Goal: Navigation & Orientation: Find specific page/section

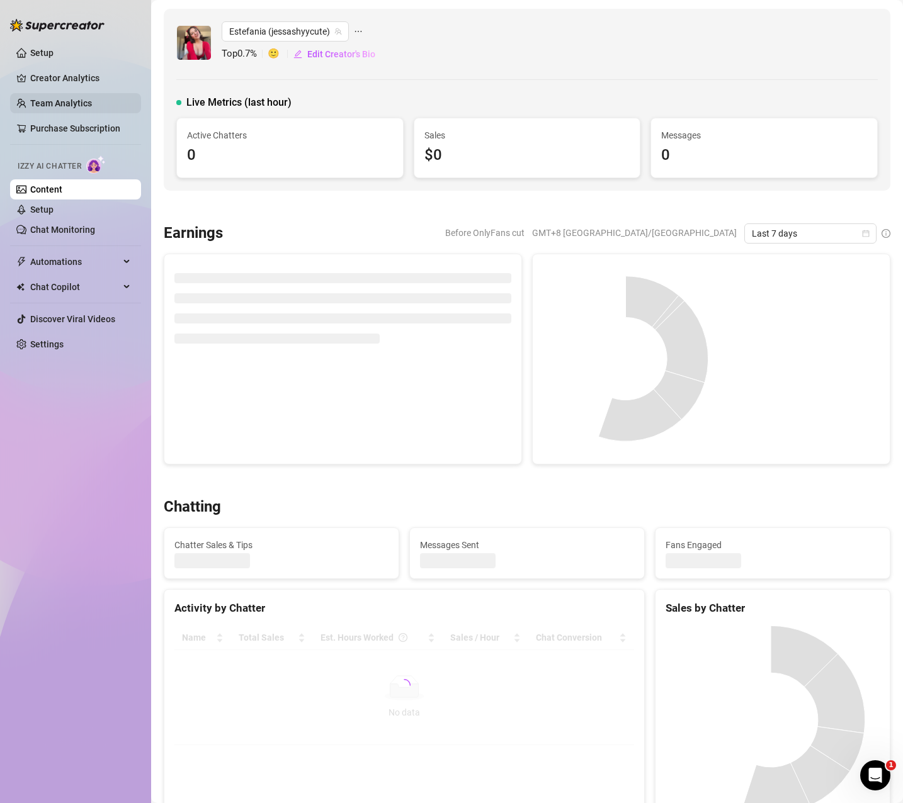
click at [62, 106] on link "Team Analytics" at bounding box center [61, 103] width 62 height 10
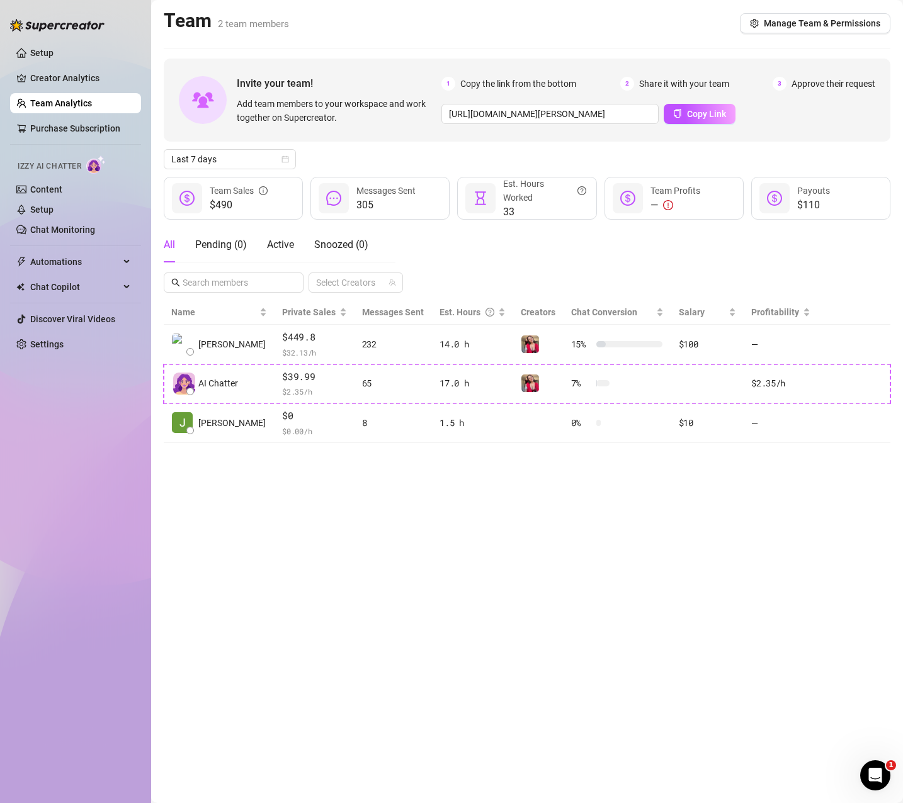
click at [579, 543] on main "Team 2 team members Manage Team & Permissions Invite your team! Add team member…" at bounding box center [527, 401] width 752 height 803
